Goal: Find specific page/section: Find specific page/section

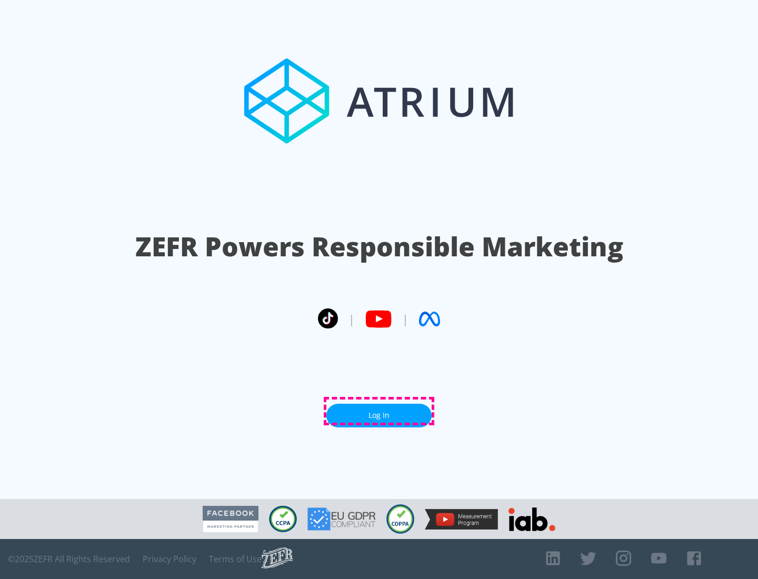
click at [379, 411] on link "Log In" at bounding box center [379, 416] width 105 height 24
